Goal: Communication & Community: Answer question/provide support

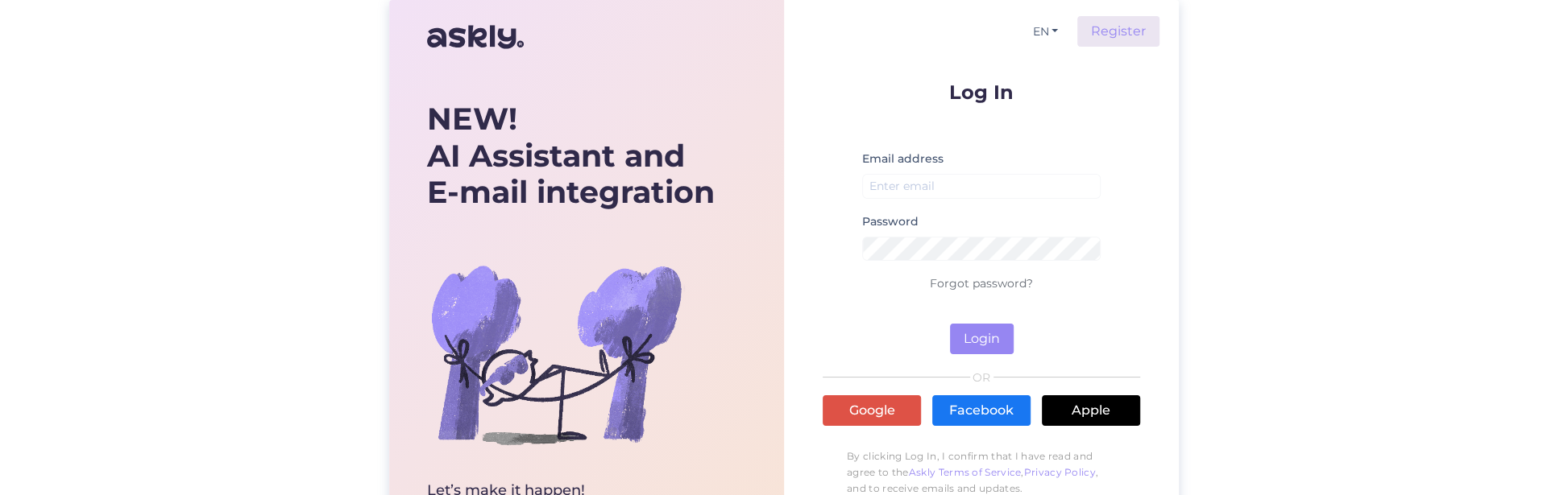
scroll to position [641, 0]
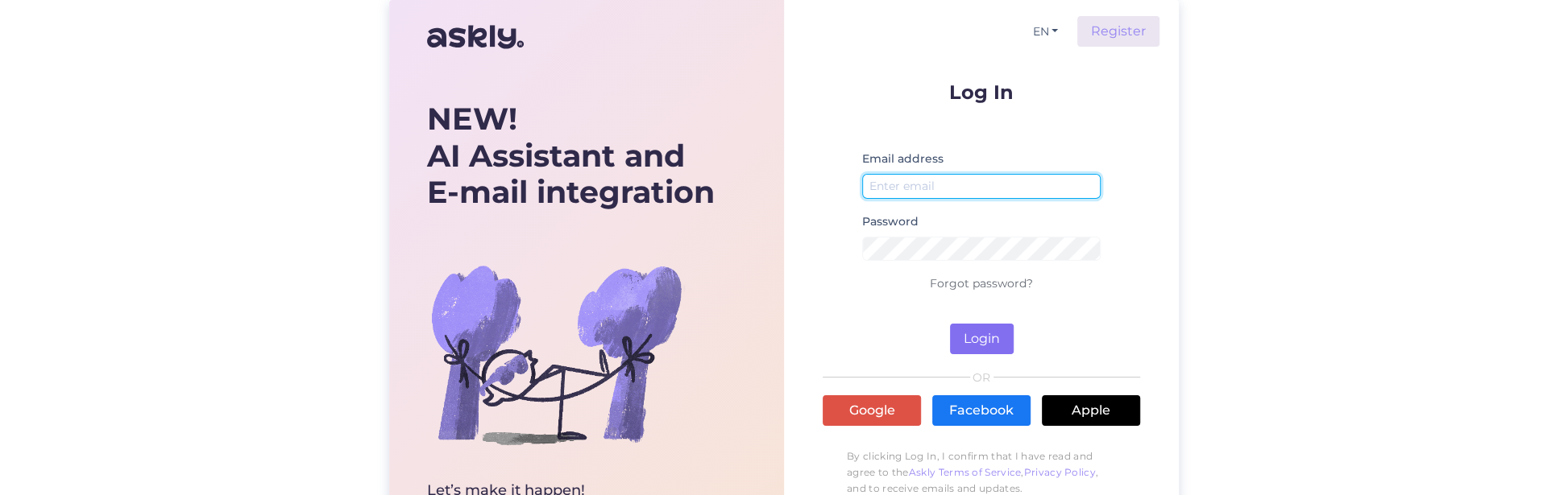
type input "anton@adduco.ee"
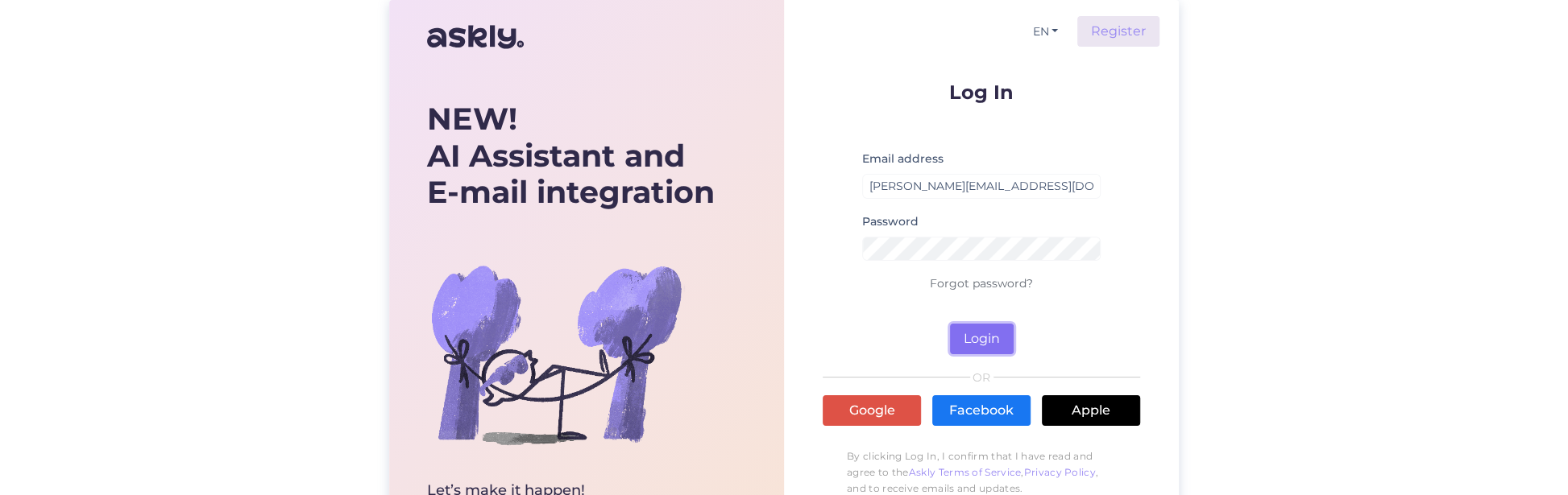
click at [996, 326] on button "Login" at bounding box center [982, 338] width 64 height 30
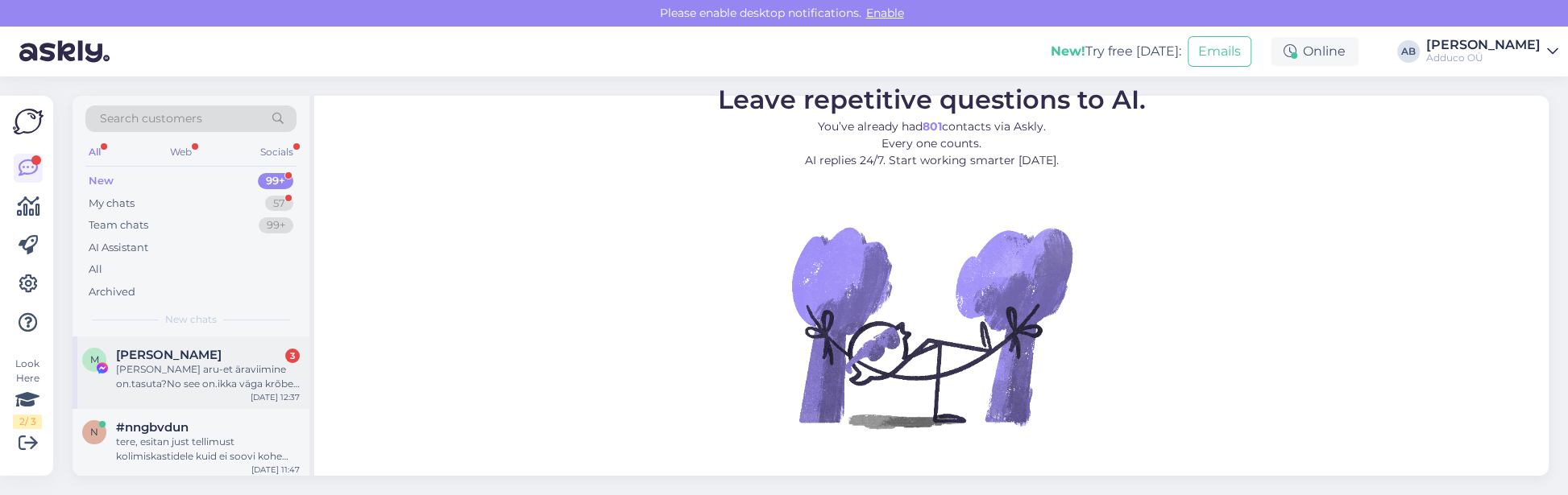
click at [180, 381] on div "[PERSON_NAME] aru-et äraviimine on.tasuta?No see on.ikka väga krõbe hind.Viin.i…" at bounding box center [208, 377] width 184 height 29
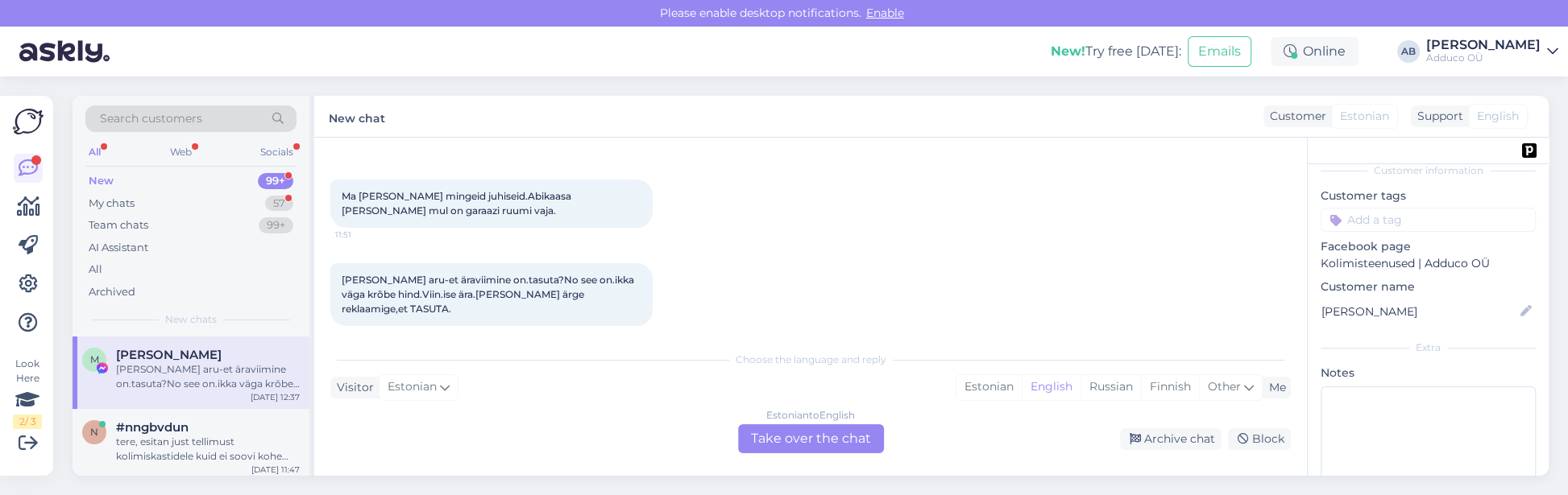
scroll to position [82, 0]
click at [759, 441] on div "Estonian to English Take over the chat" at bounding box center [812, 438] width 146 height 29
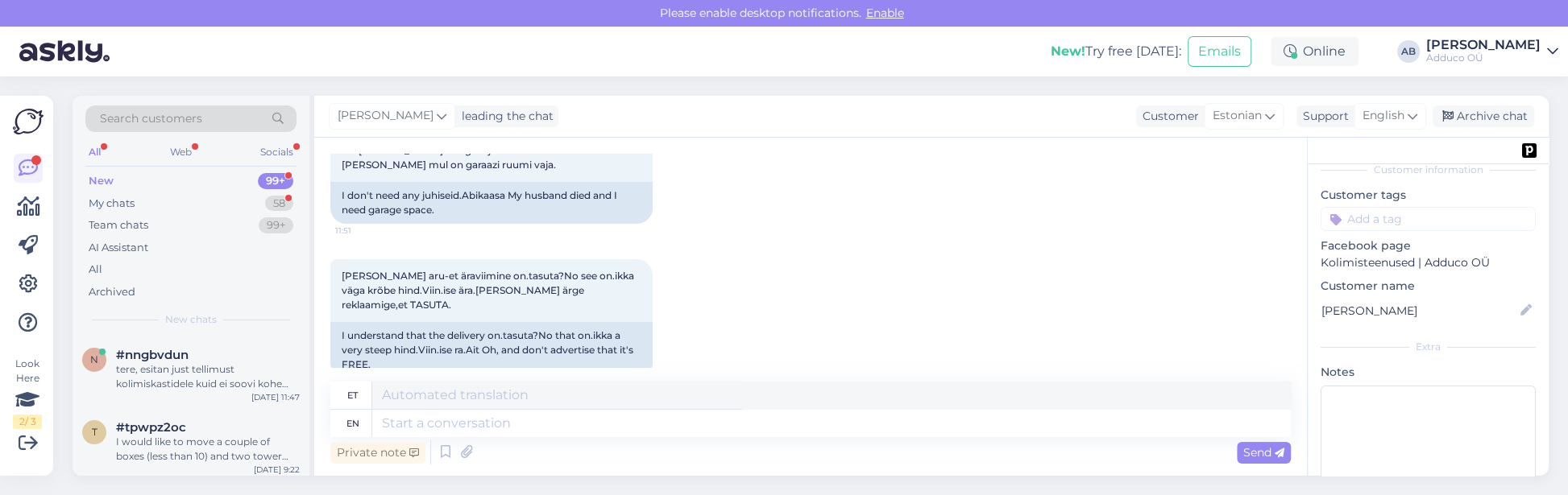
scroll to position [273, 0]
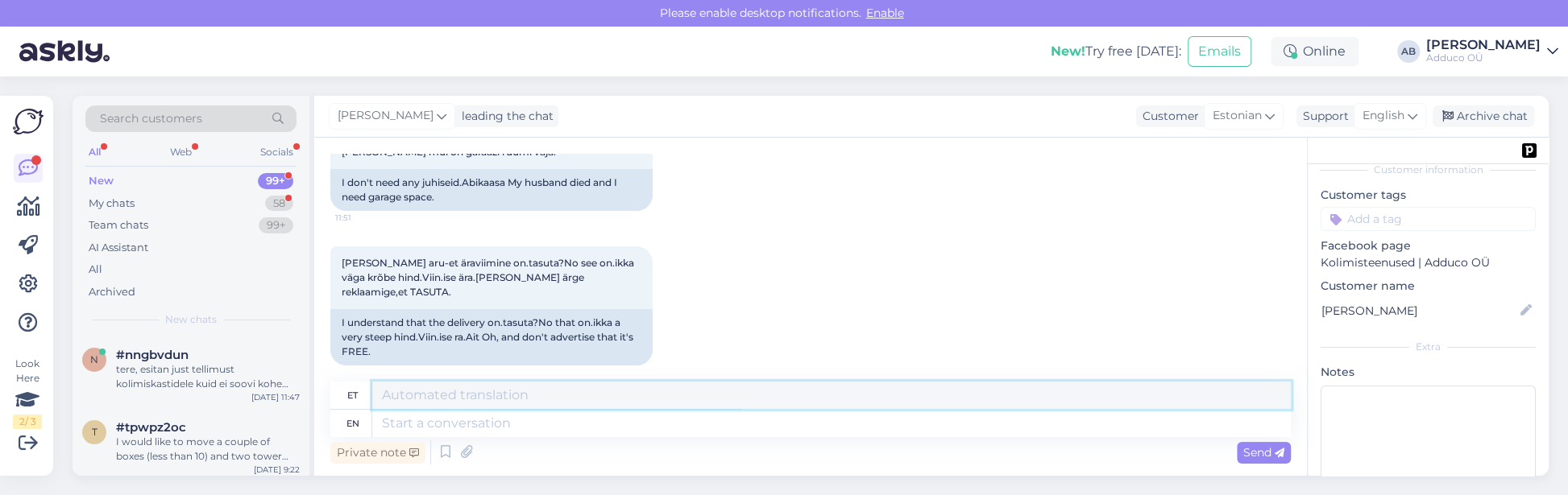
click at [421, 400] on textarea at bounding box center [831, 395] width 919 height 27
type textarea "Tere"
click at [1405, 115] on span "English" at bounding box center [1383, 117] width 42 height 18
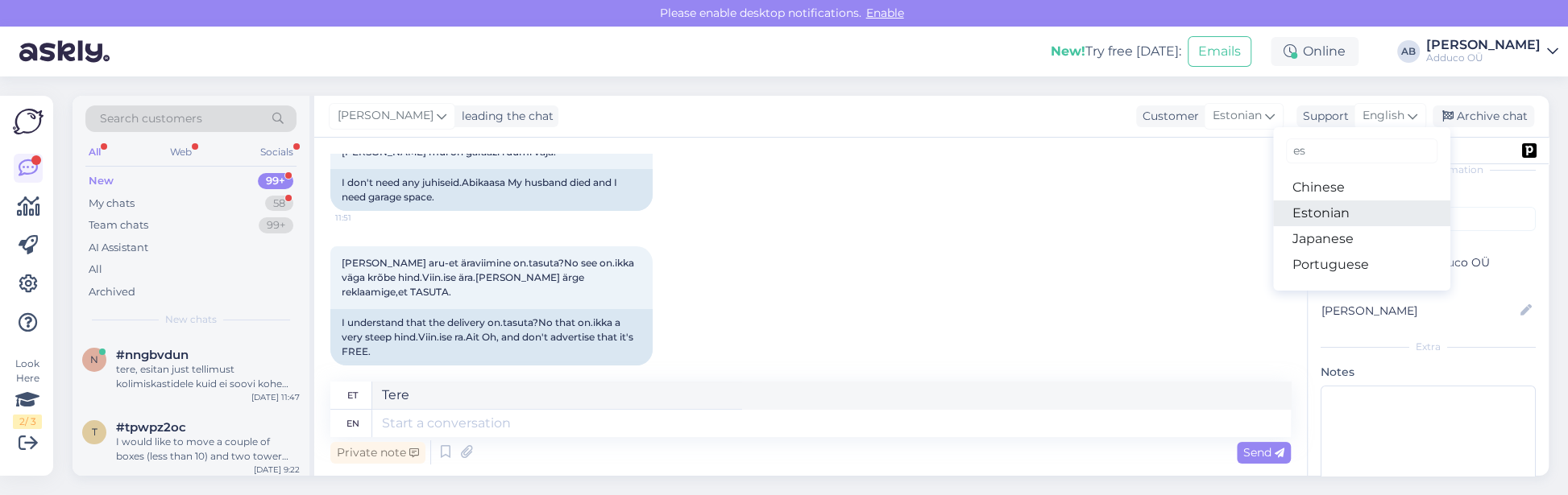
type input "es"
click at [1363, 205] on link "Estonian" at bounding box center [1362, 213] width 177 height 25
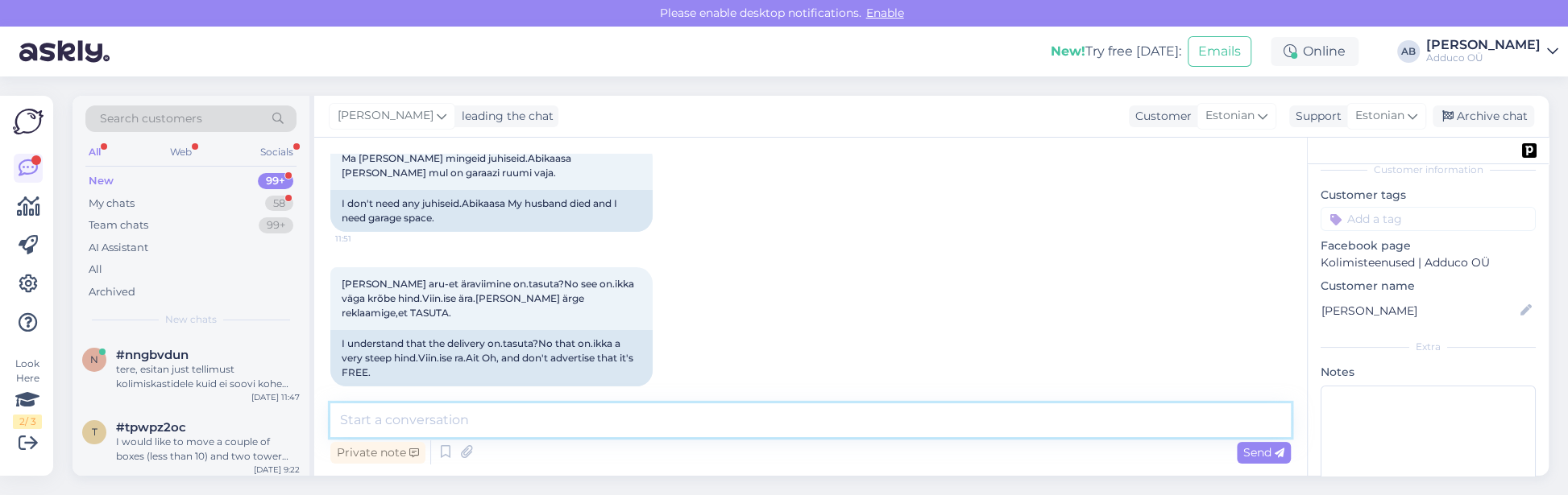
click at [487, 408] on textarea at bounding box center [811, 420] width 961 height 34
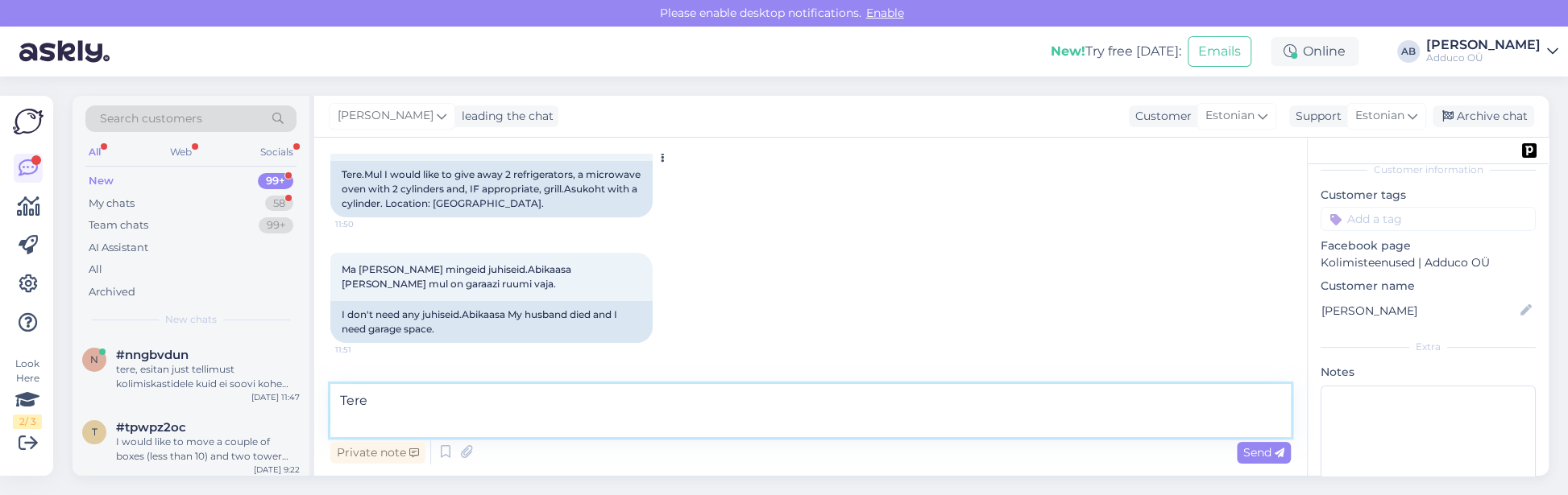
scroll to position [272, 0]
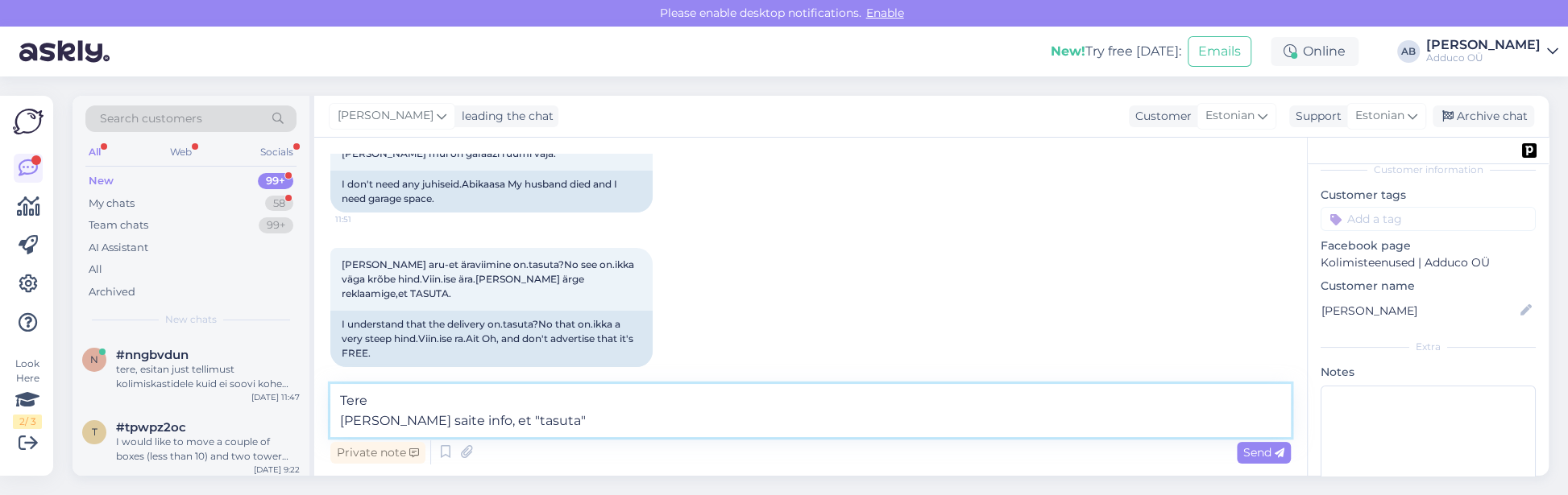
type textarea "Tere Kust te saite info, et "tasuta"?"
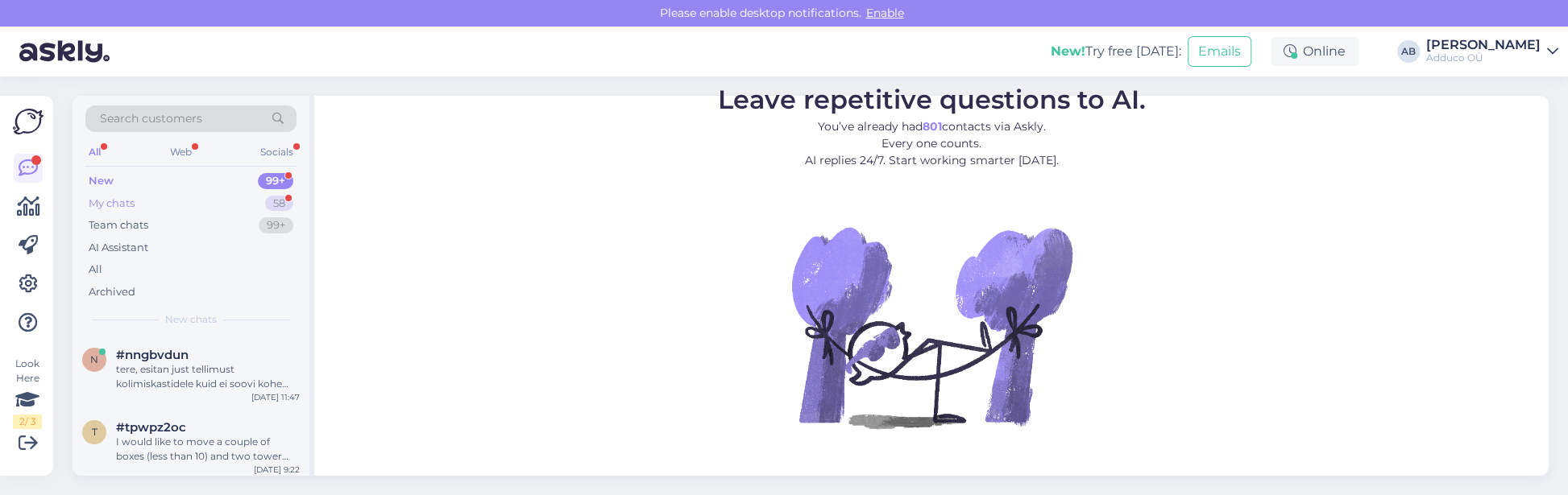
click at [124, 202] on div "My chats" at bounding box center [112, 204] width 46 height 16
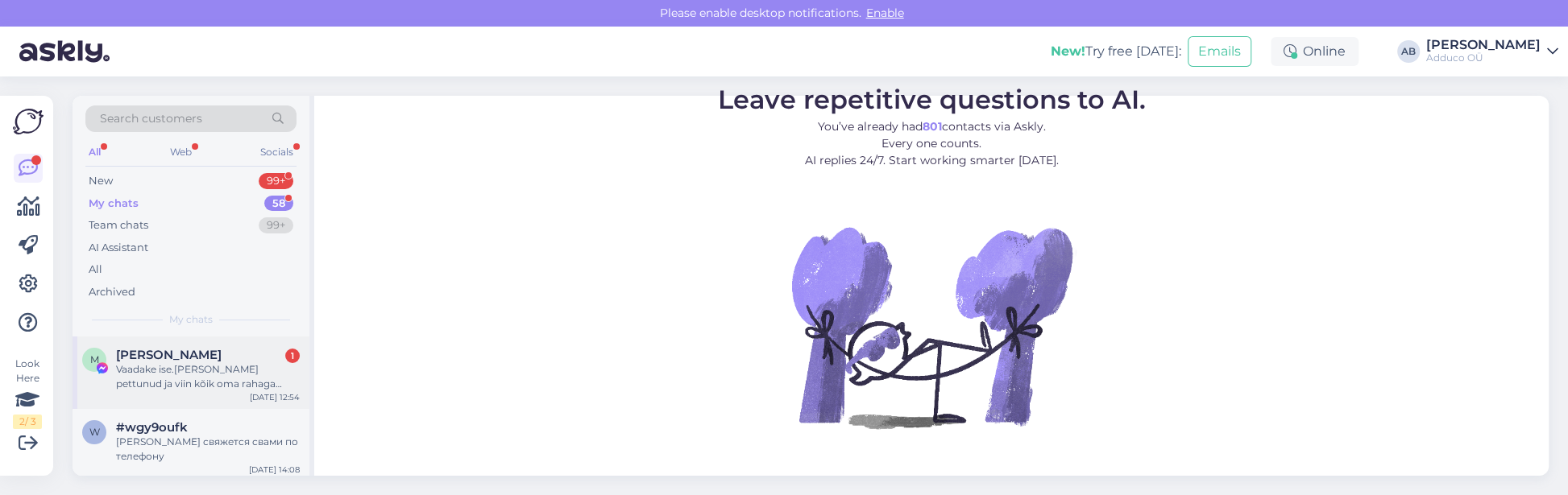
click at [162, 365] on div "Vaadake ise.[PERSON_NAME] pettunud ja viin kõik oma rahaga prügilasse." at bounding box center [208, 377] width 184 height 29
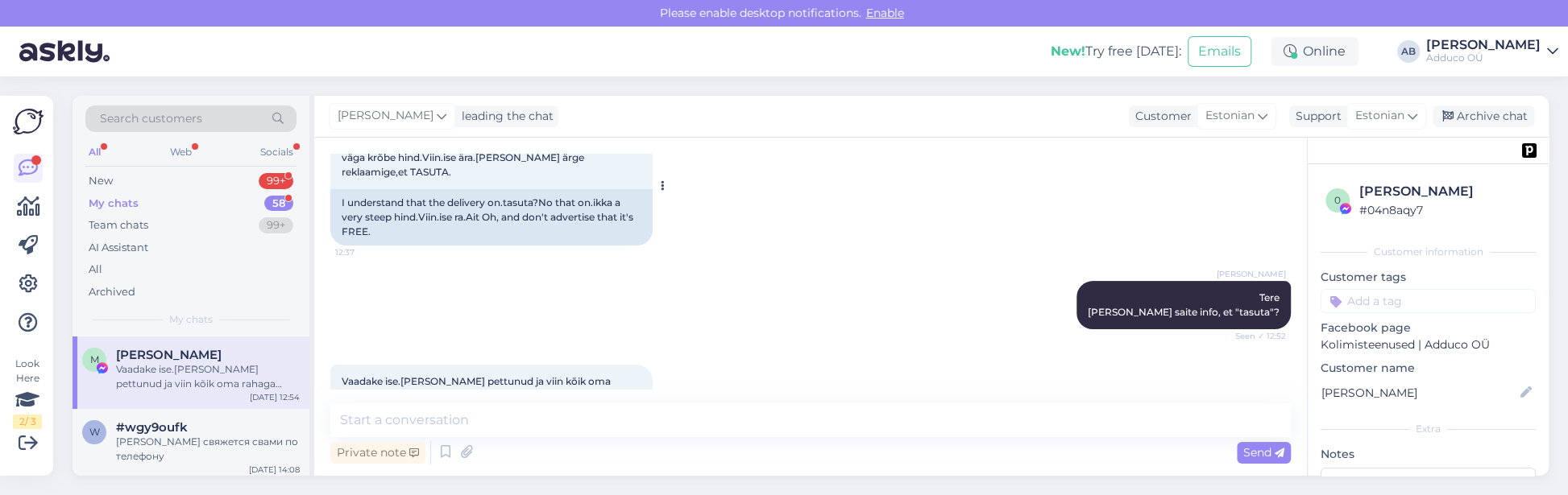
scroll to position [419, 0]
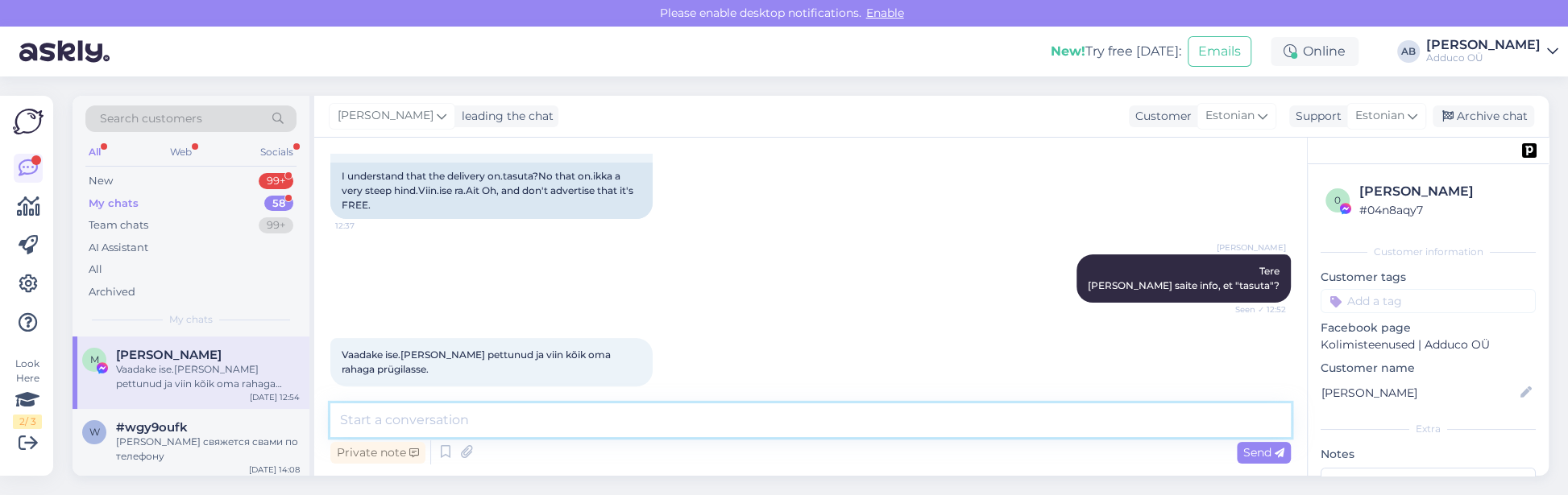
click at [420, 420] on textarea at bounding box center [811, 420] width 961 height 34
type textarea "T"
type textarea "V"
type textarea "P"
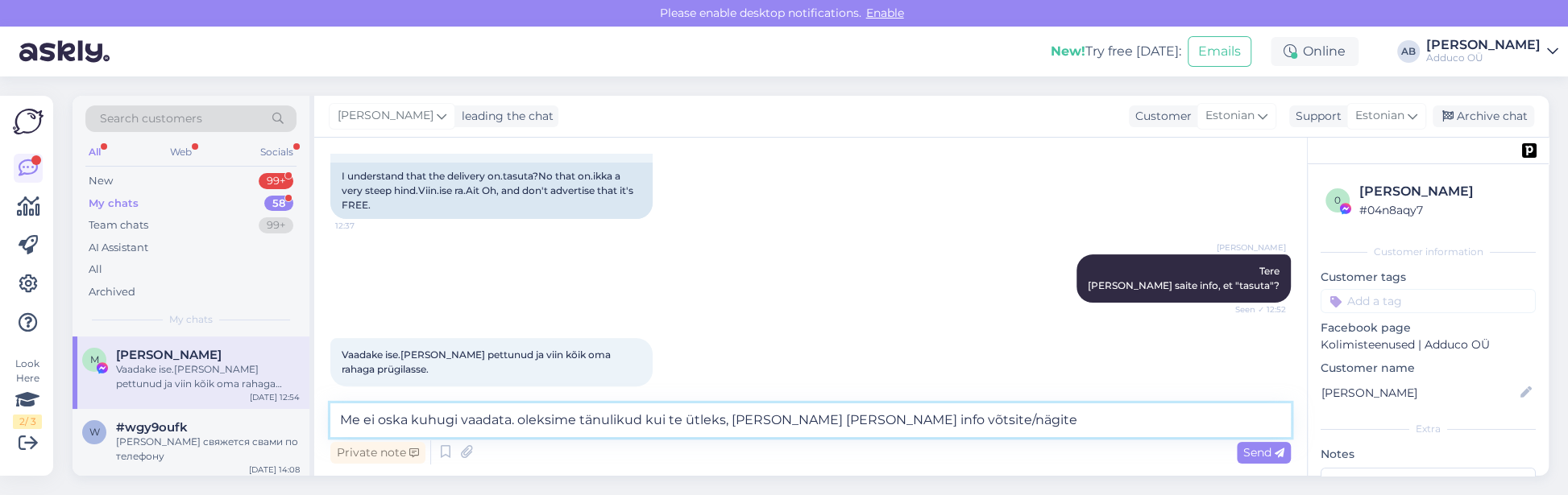
type textarea "Me ei oska kuhugi vaadata. oleksime tänulikud kui te ütleks, [PERSON_NAME] [PER…"
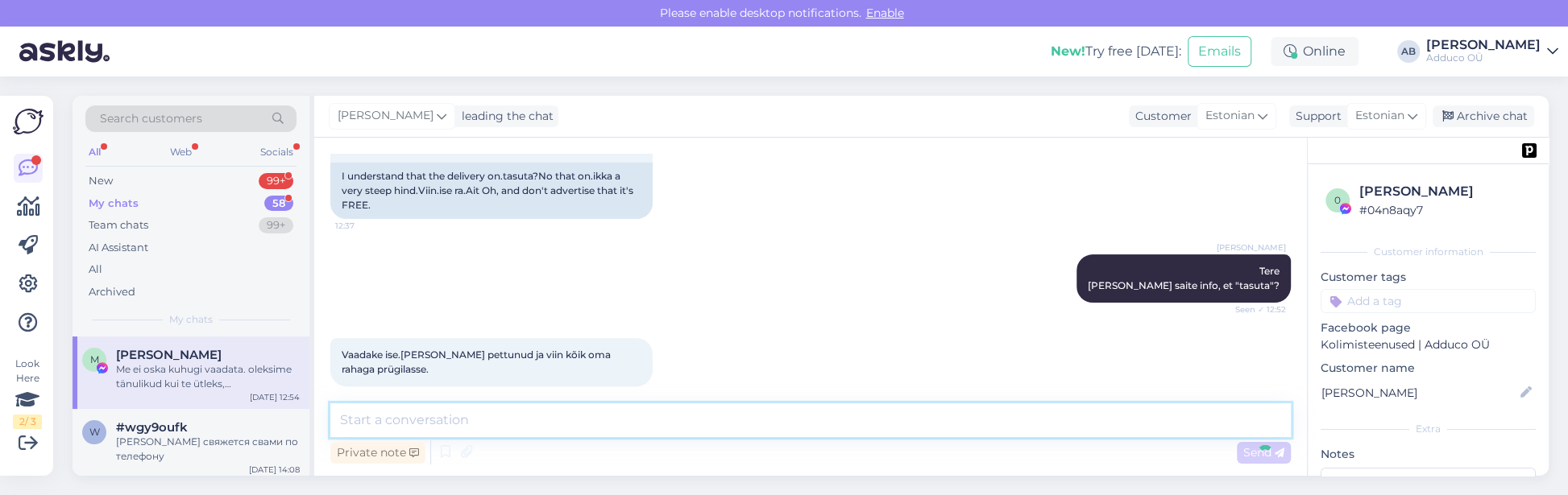
scroll to position [503, 0]
